Goal: Task Accomplishment & Management: Manage account settings

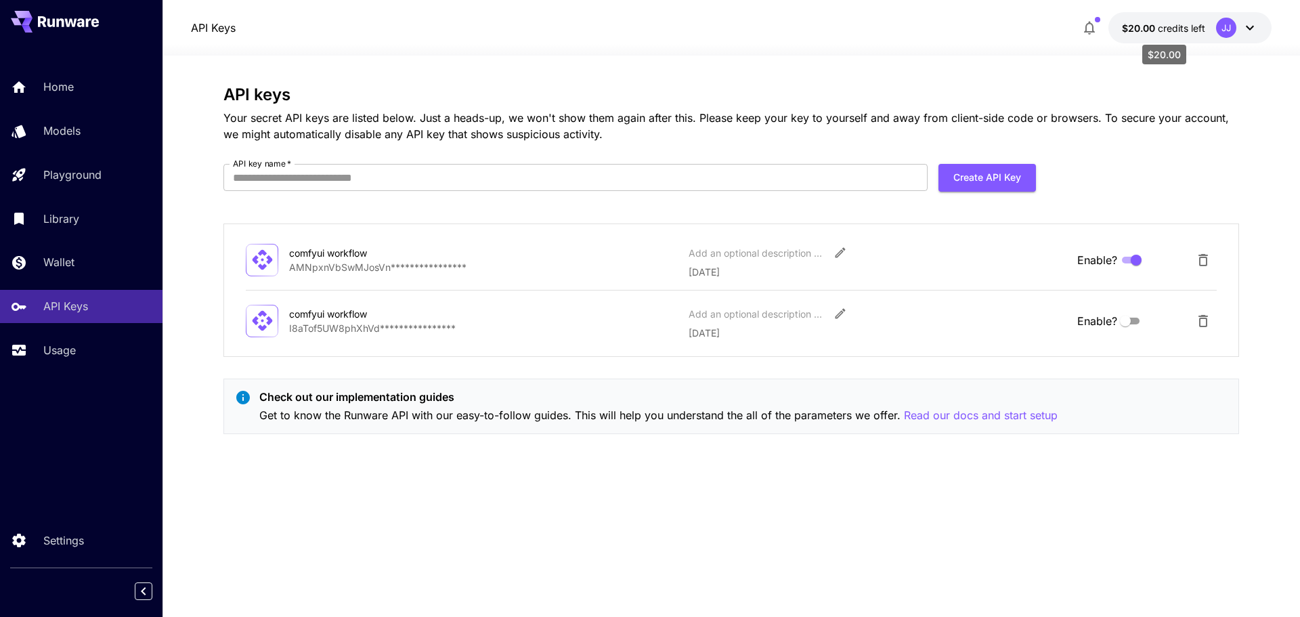
click at [1180, 28] on span "credits left" at bounding box center [1181, 28] width 47 height 12
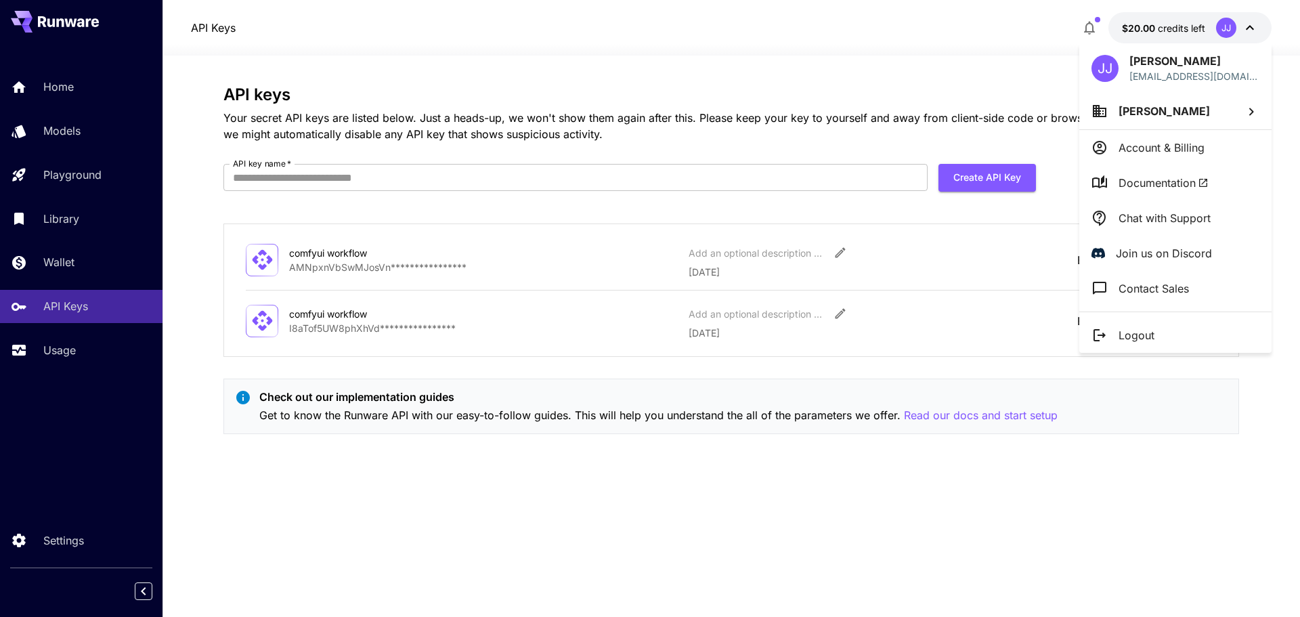
click at [1221, 190] on li "Documentation" at bounding box center [1176, 182] width 192 height 35
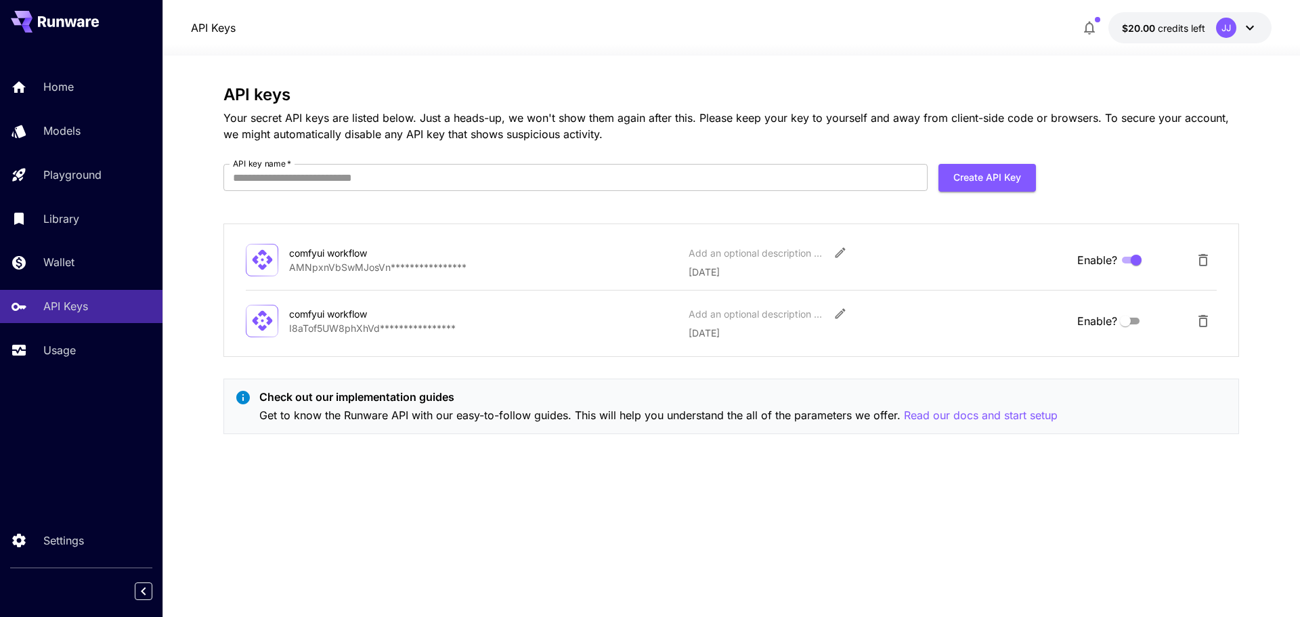
click at [1134, 15] on button "$20.00 credits left JJ" at bounding box center [1190, 27] width 163 height 31
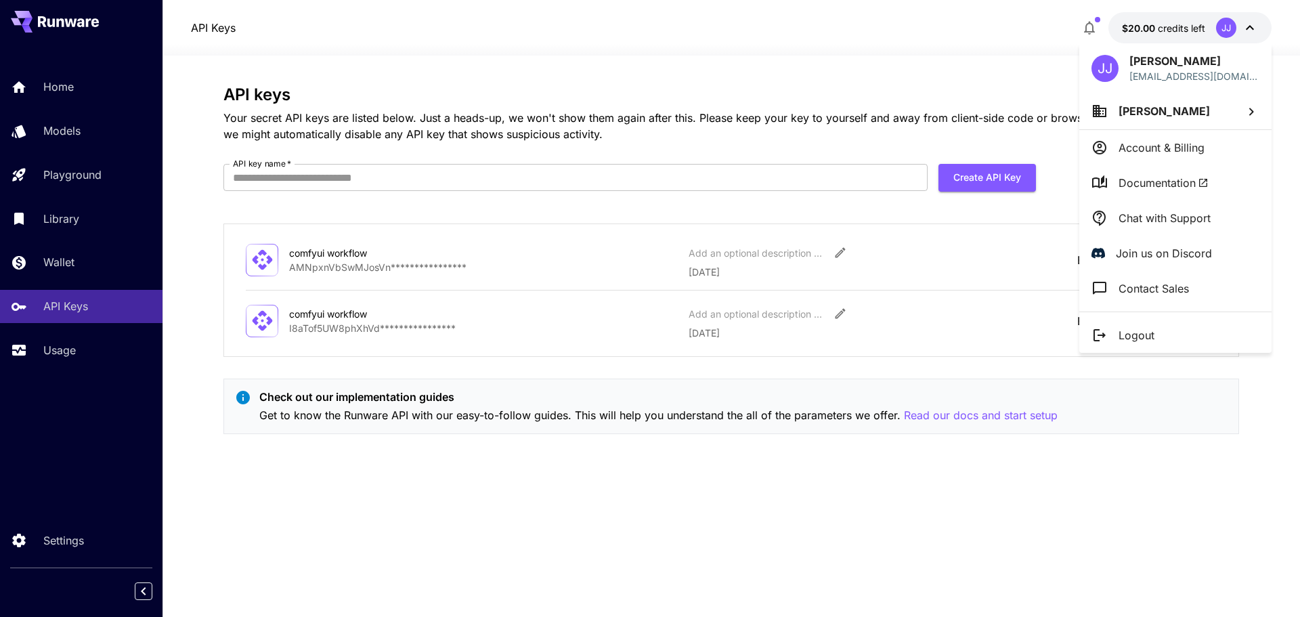
click at [1191, 111] on span "[PERSON_NAME]" at bounding box center [1164, 111] width 91 height 14
click at [792, 37] on div at bounding box center [650, 308] width 1300 height 617
click at [100, 352] on div at bounding box center [650, 308] width 1300 height 617
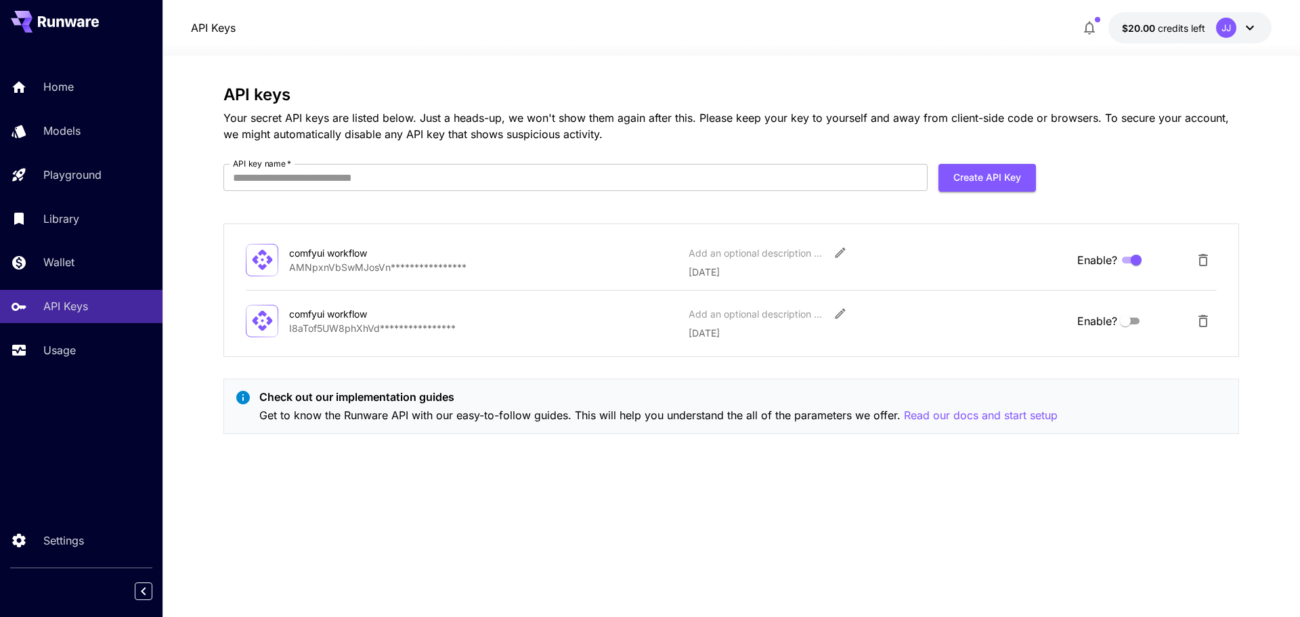
drag, startPoint x: 64, startPoint y: 340, endPoint x: 48, endPoint y: 372, distance: 36.3
click at [64, 340] on link "Usage" at bounding box center [81, 350] width 163 height 33
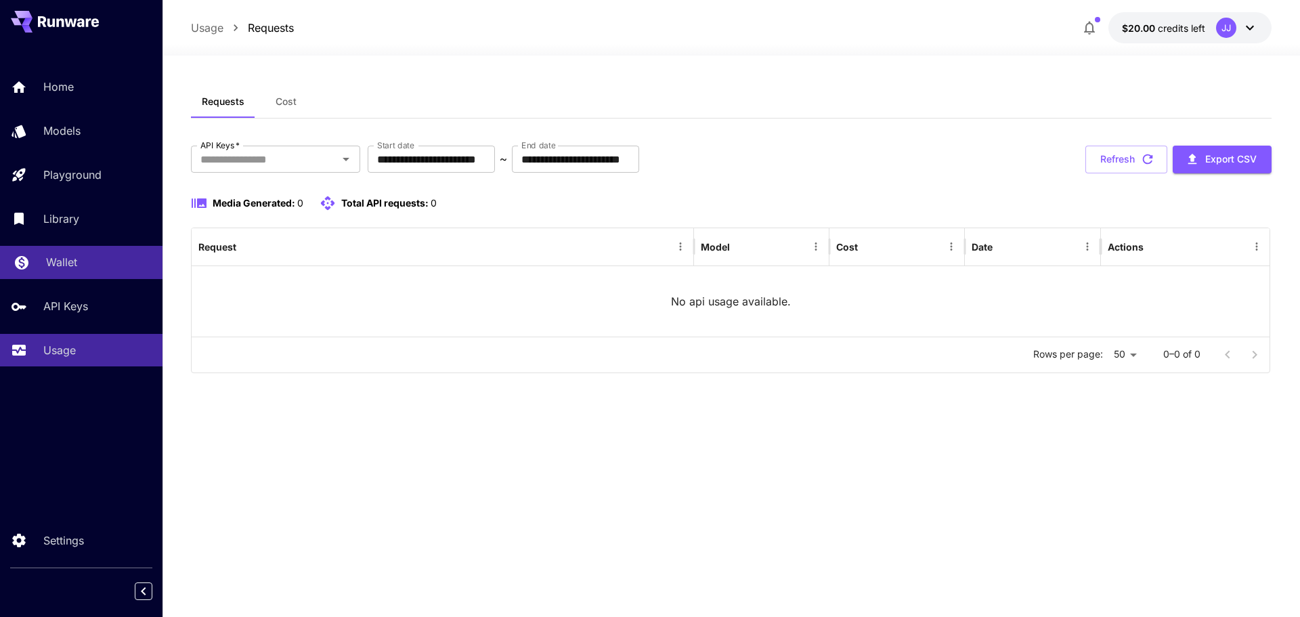
click at [93, 257] on div "Wallet" at bounding box center [99, 262] width 106 height 16
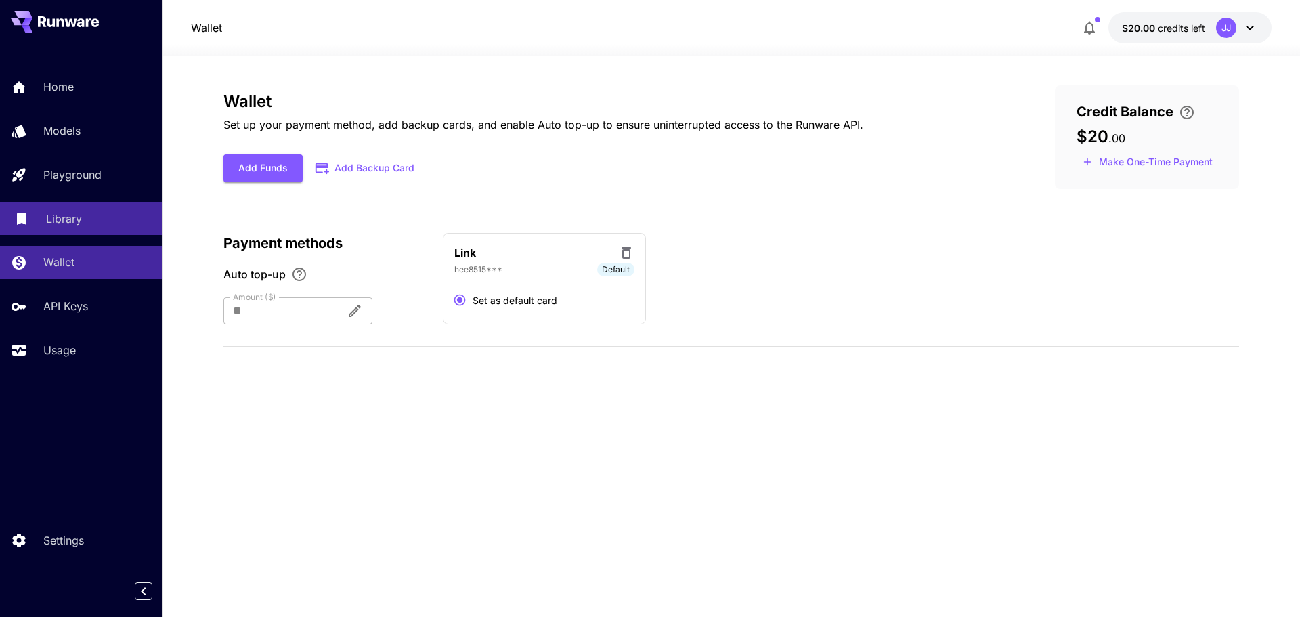
click at [94, 211] on div "Library" at bounding box center [99, 219] width 106 height 16
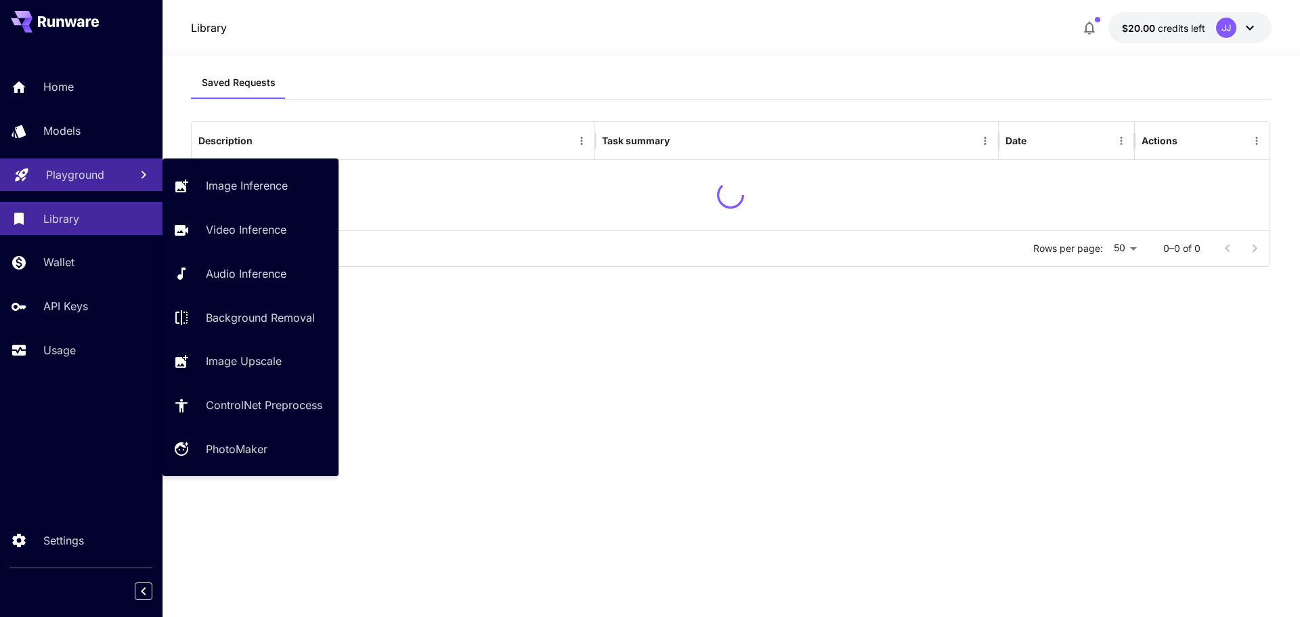
click at [123, 169] on link "Playground" at bounding box center [81, 174] width 163 height 33
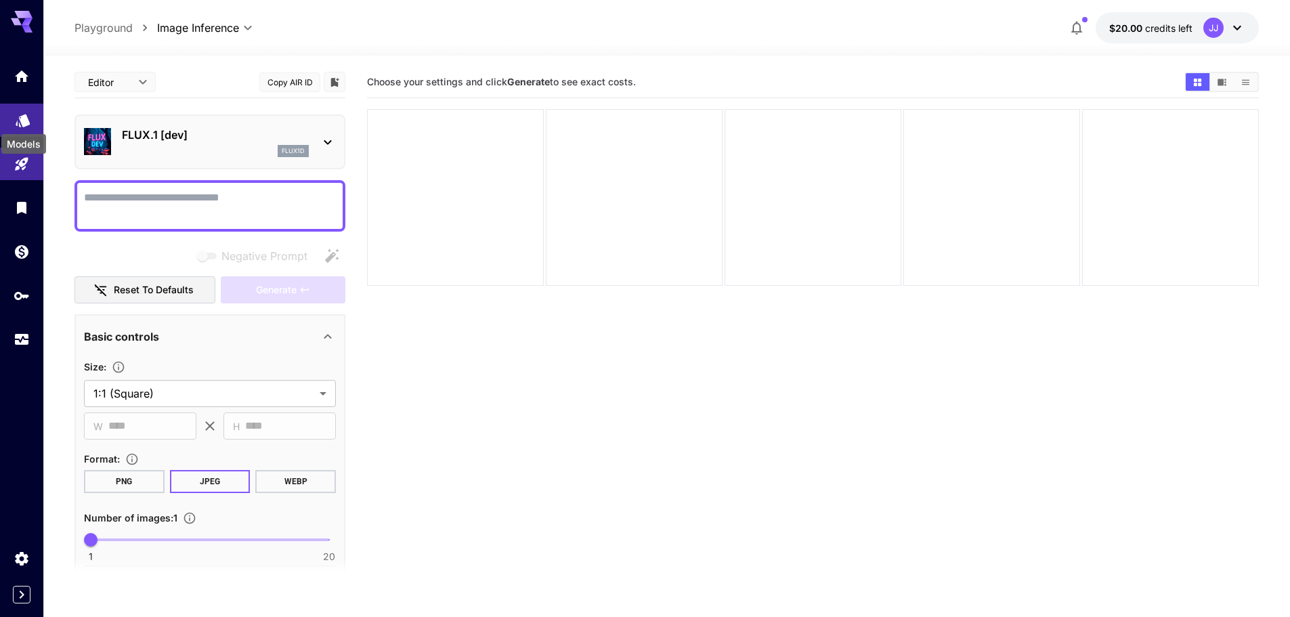
click at [22, 110] on icon "Models" at bounding box center [23, 116] width 16 height 16
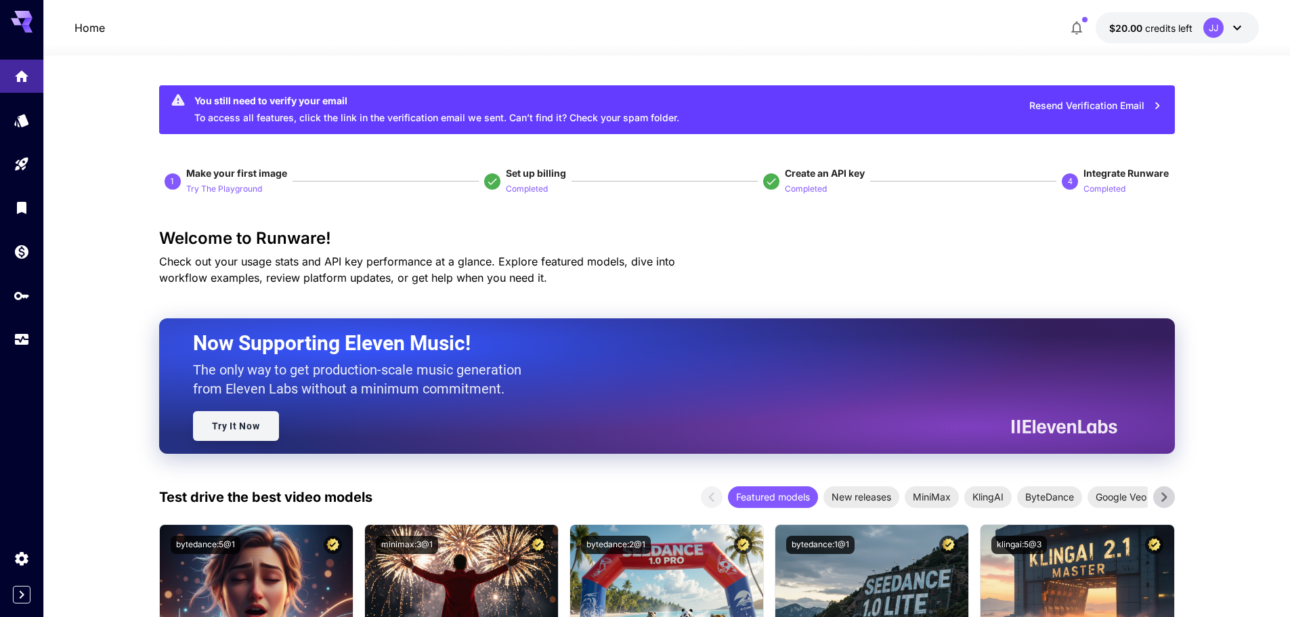
click at [246, 422] on link "Try It Now" at bounding box center [236, 426] width 86 height 30
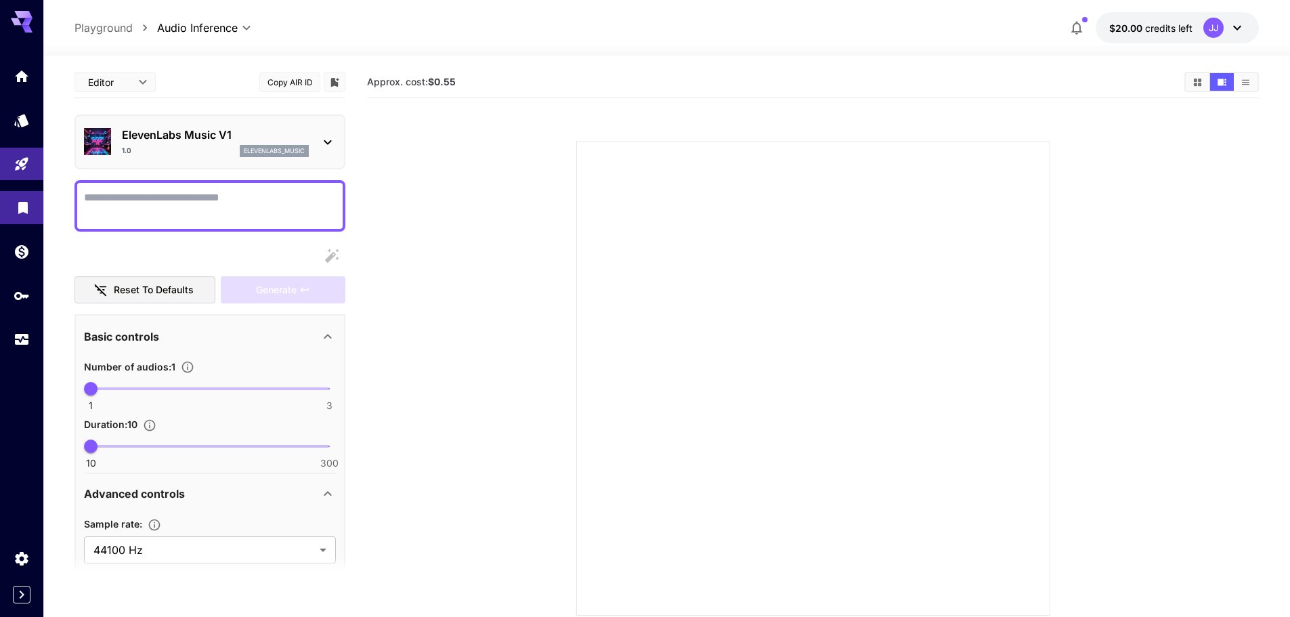
click at [12, 219] on link at bounding box center [21, 207] width 43 height 33
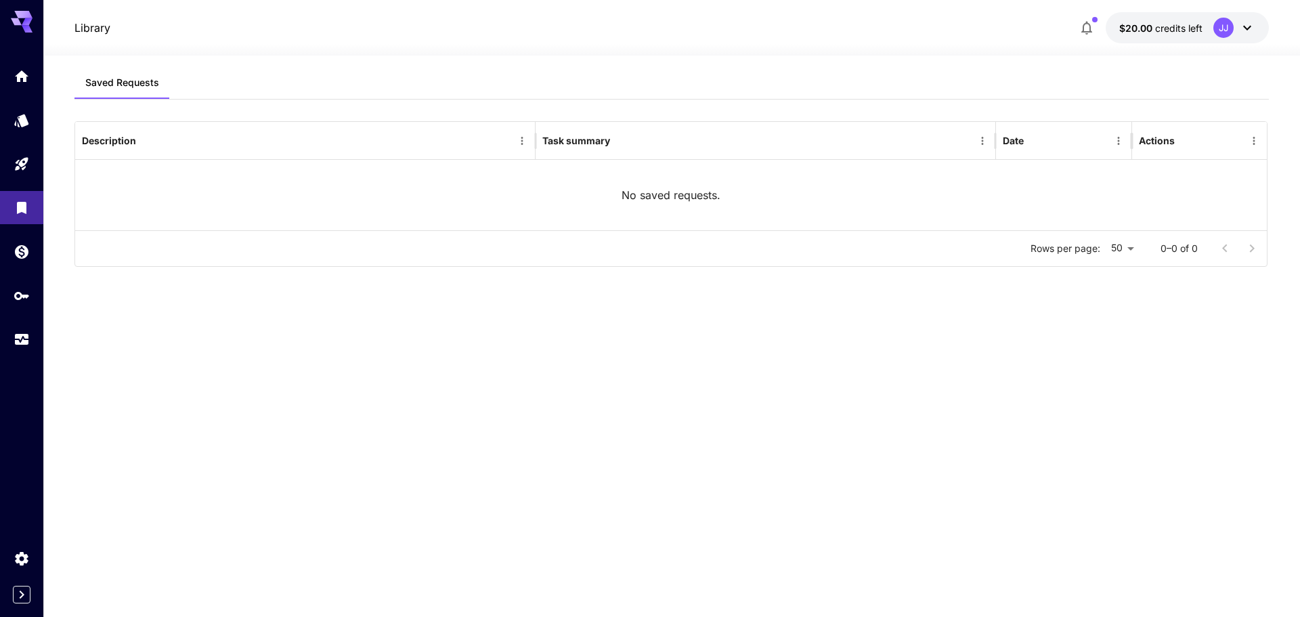
click at [12, 272] on div at bounding box center [21, 208] width 43 height 296
click at [3, 255] on link at bounding box center [21, 251] width 43 height 33
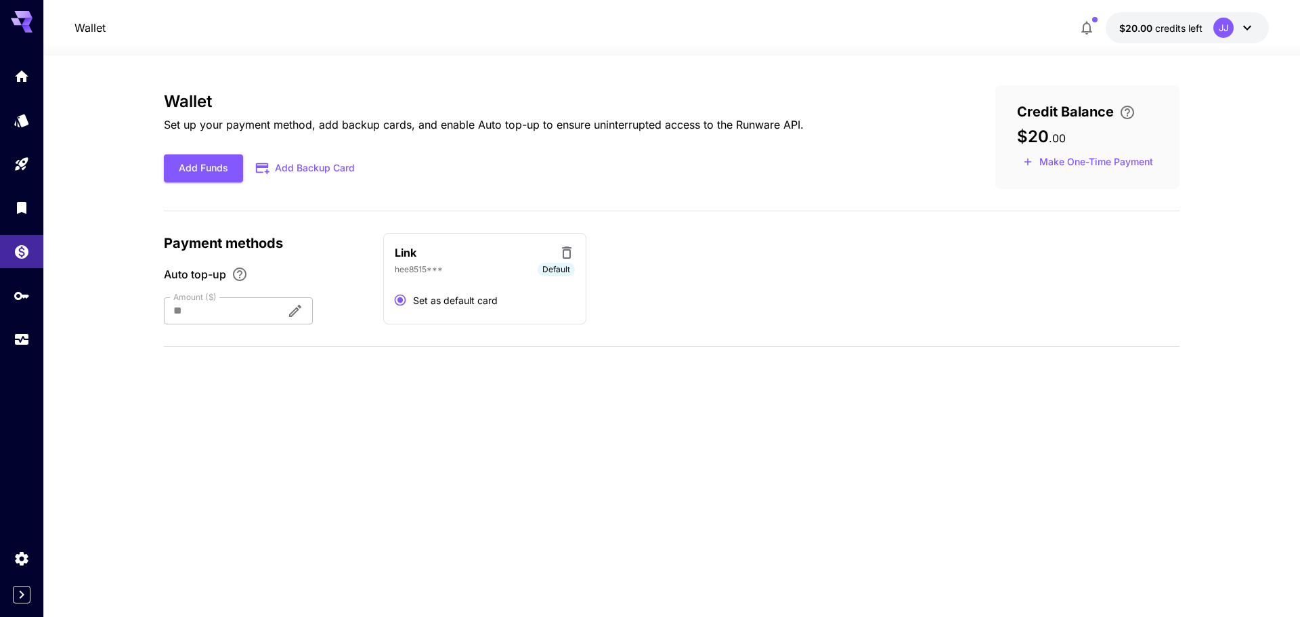
click at [1090, 22] on icon "button" at bounding box center [1087, 28] width 16 height 16
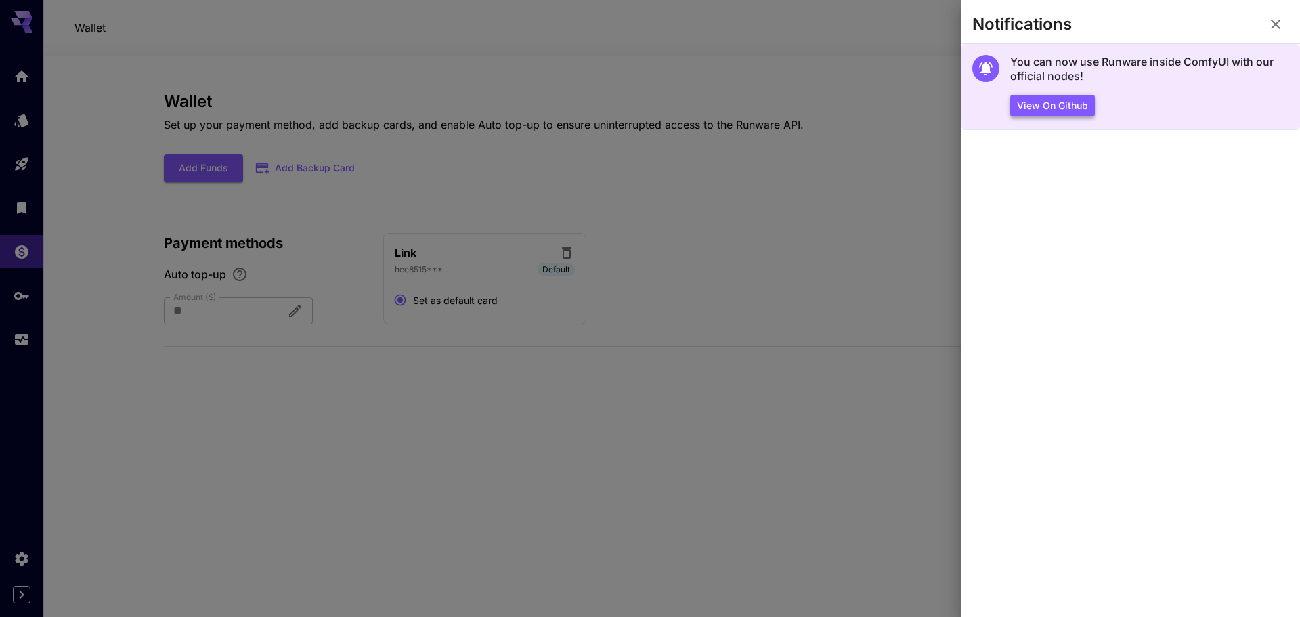
click at [1061, 106] on button "View on Github" at bounding box center [1052, 106] width 85 height 22
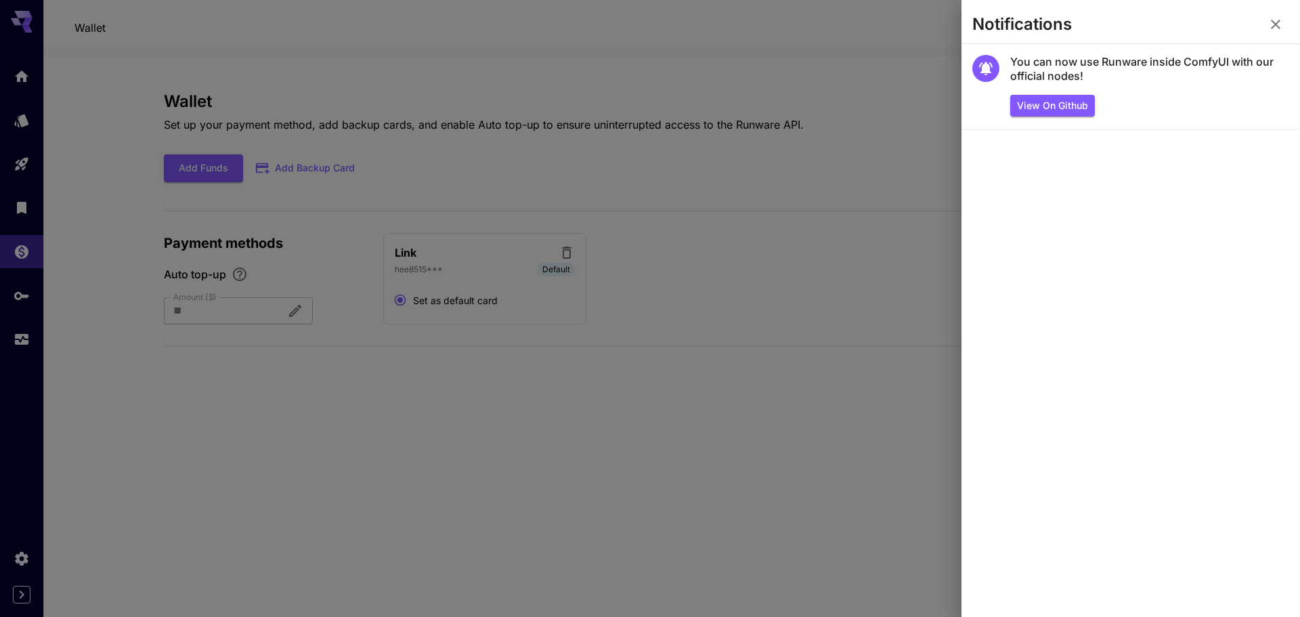
click at [819, 175] on div at bounding box center [650, 308] width 1300 height 617
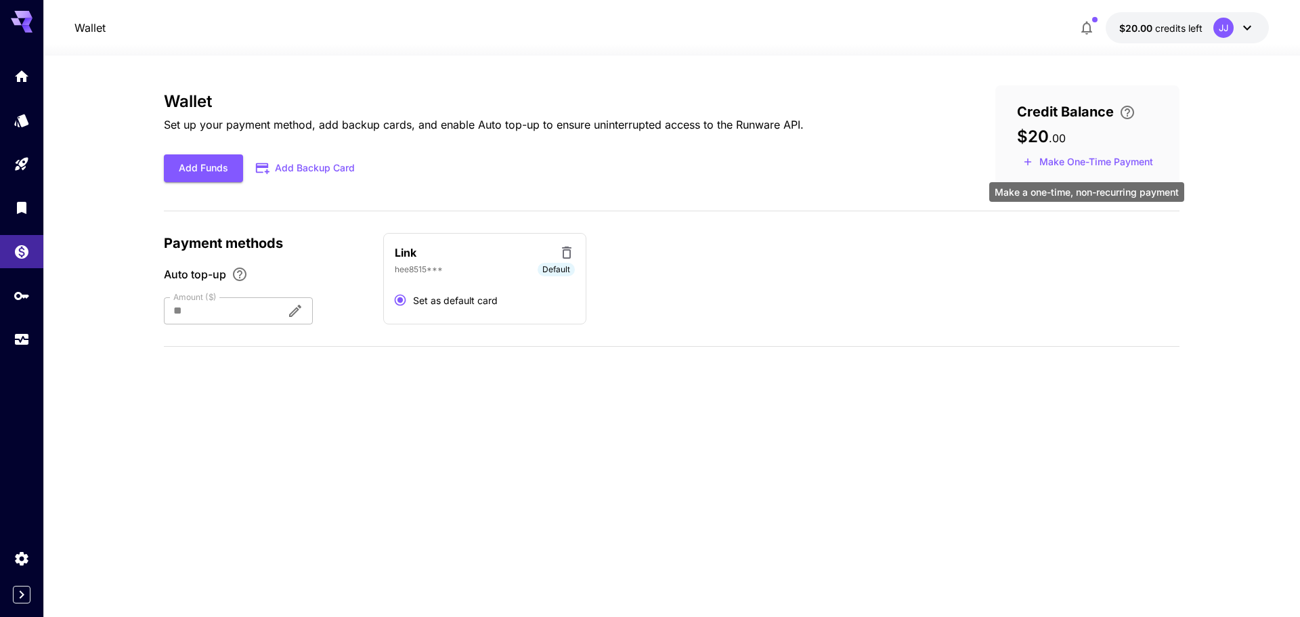
click at [1061, 167] on button "Make One-Time Payment" at bounding box center [1088, 162] width 142 height 21
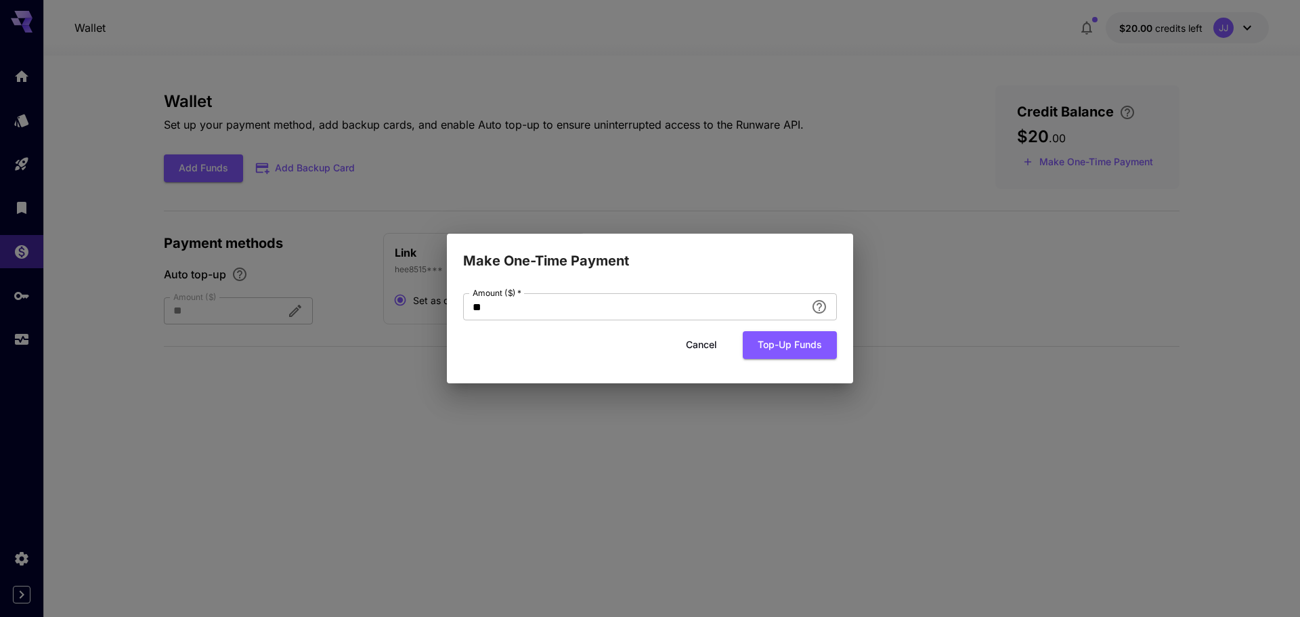
click at [704, 343] on button "Cancel" at bounding box center [701, 345] width 61 height 28
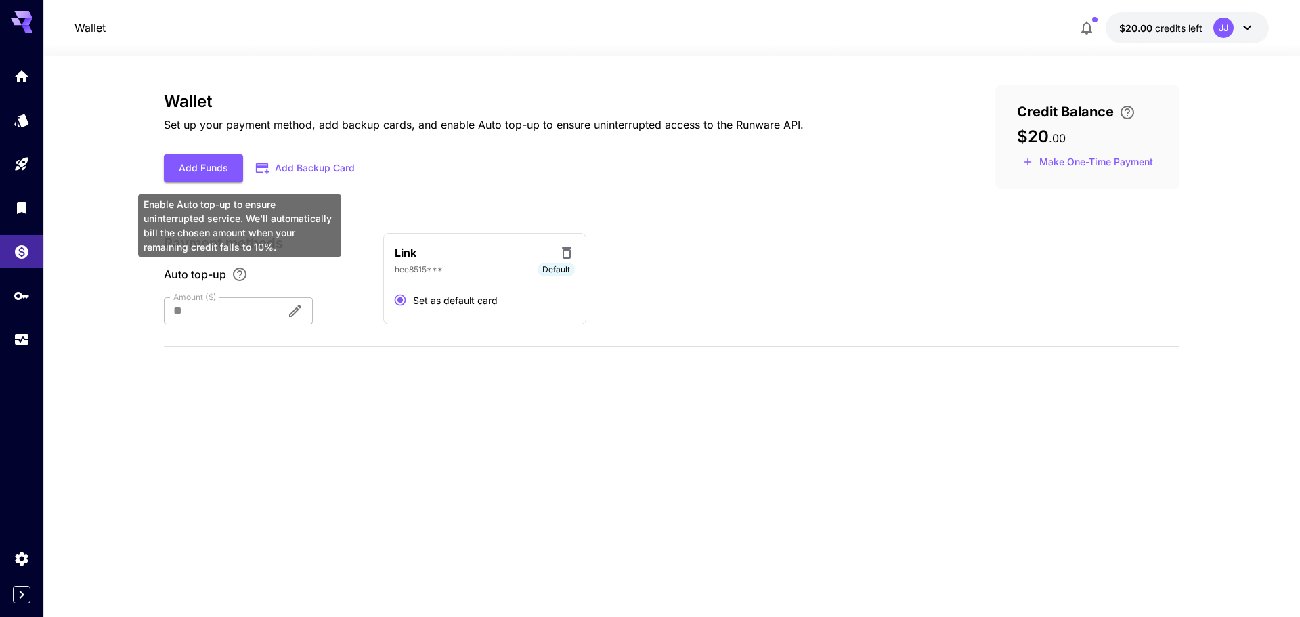
click at [245, 270] on icon "Enable Auto top-up to ensure uninterrupted service. We'll automatically bill th…" at bounding box center [240, 274] width 16 height 16
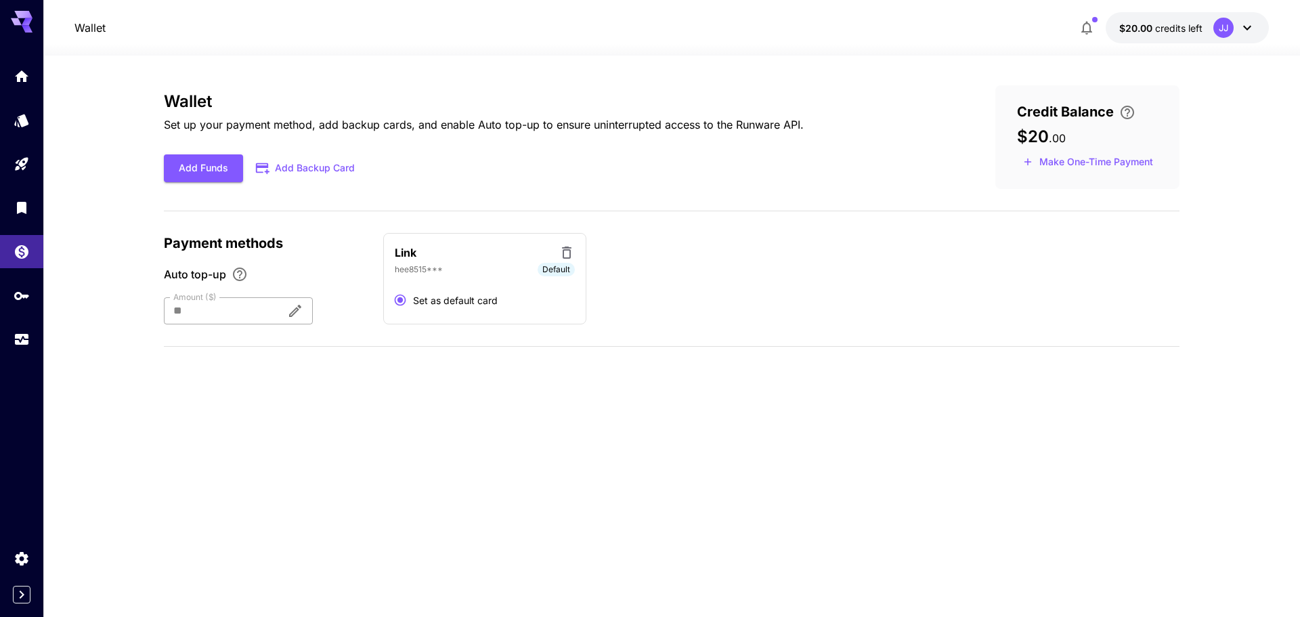
click at [327, 312] on body "Wallet $20.00 credits left JJ Wallet Set up your payment method, add backup car…" at bounding box center [650, 308] width 1300 height 617
click at [303, 307] on icon "Auto top-up triggers when credit falls below 10% of this amount." at bounding box center [295, 311] width 16 height 16
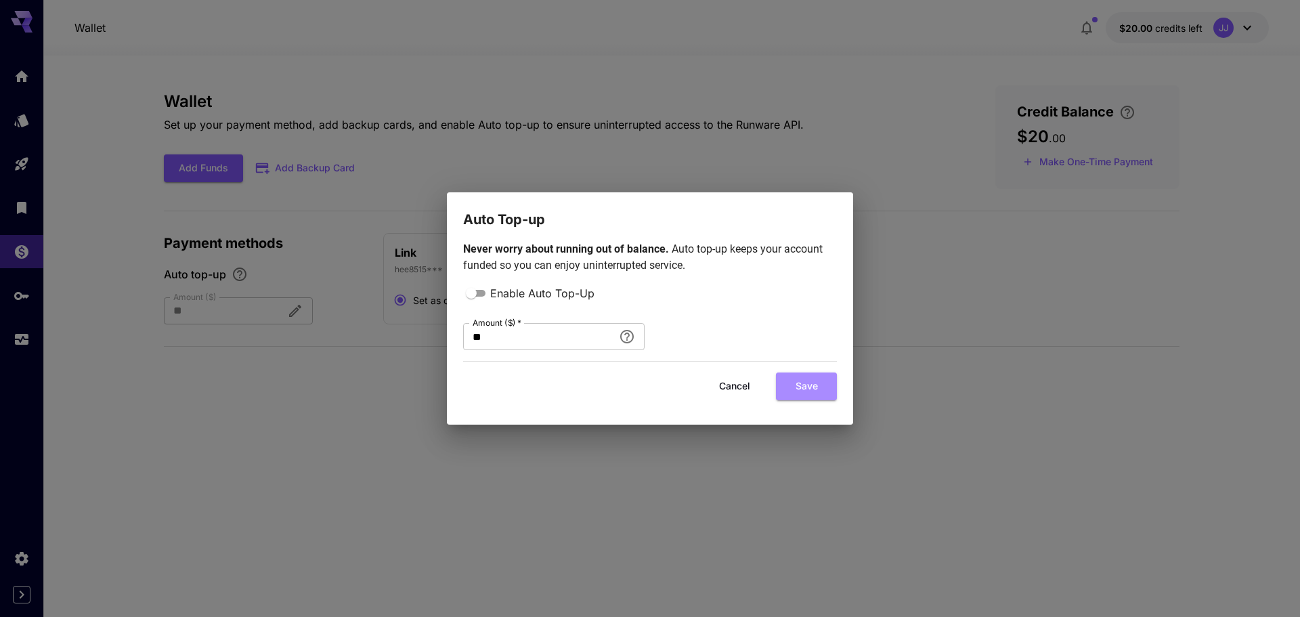
click at [813, 394] on button "Save" at bounding box center [806, 386] width 61 height 28
